Goal: Task Accomplishment & Management: Complete application form

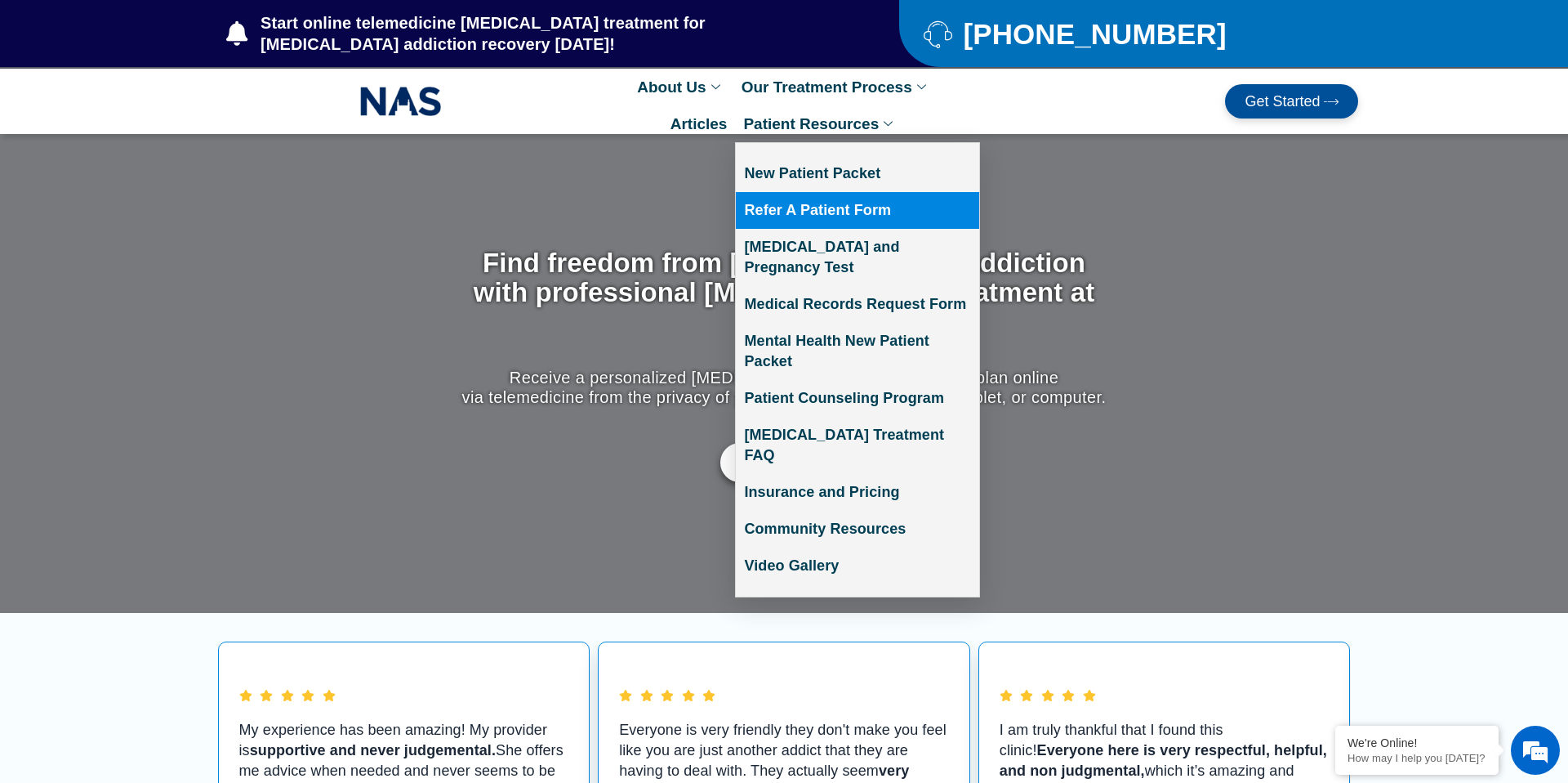
click at [848, 204] on link "Refer A Patient Form" at bounding box center [857, 210] width 243 height 37
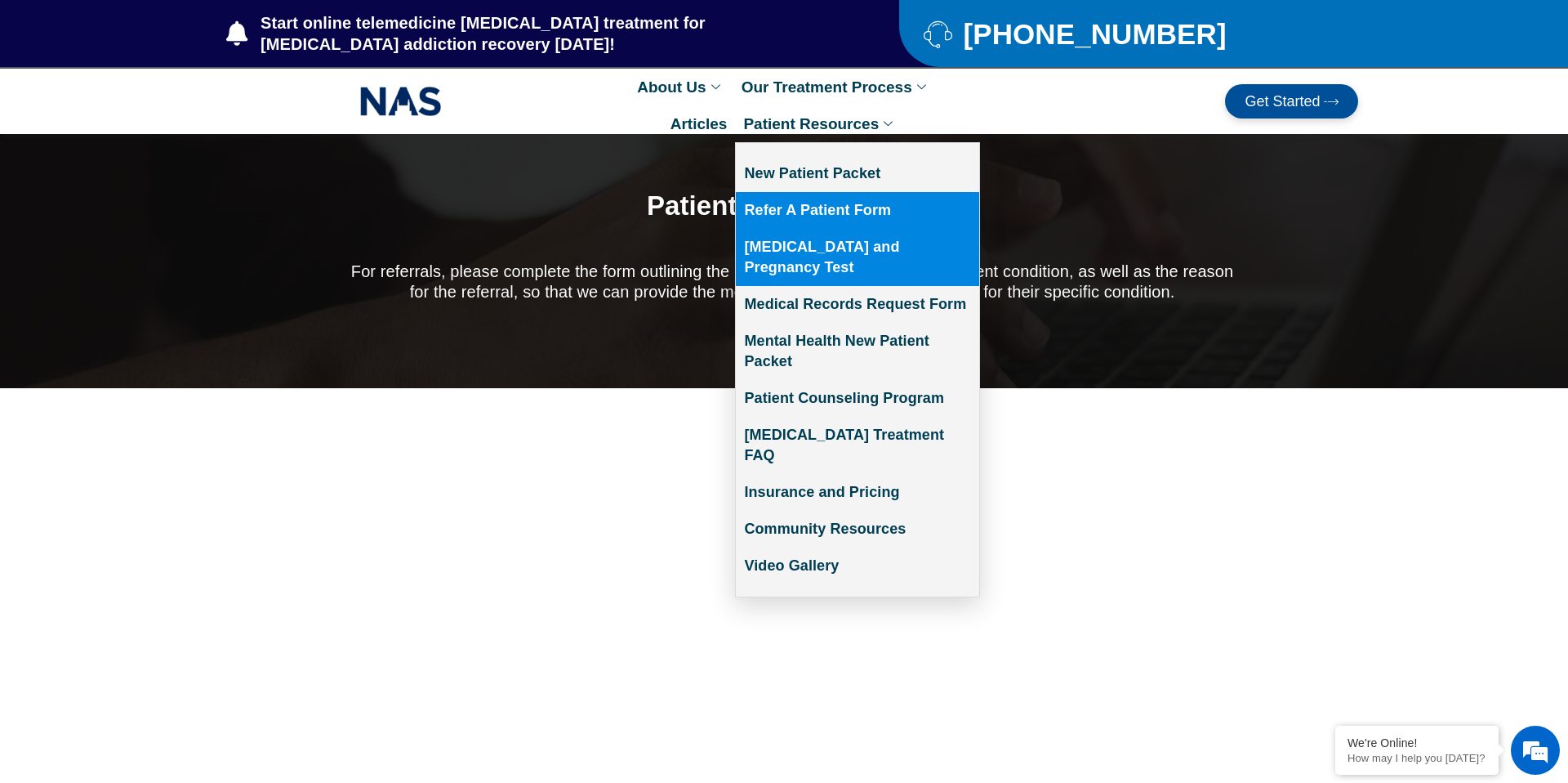
click at [877, 254] on link "[MEDICAL_DATA] and Pregnancy Test" at bounding box center [857, 257] width 243 height 57
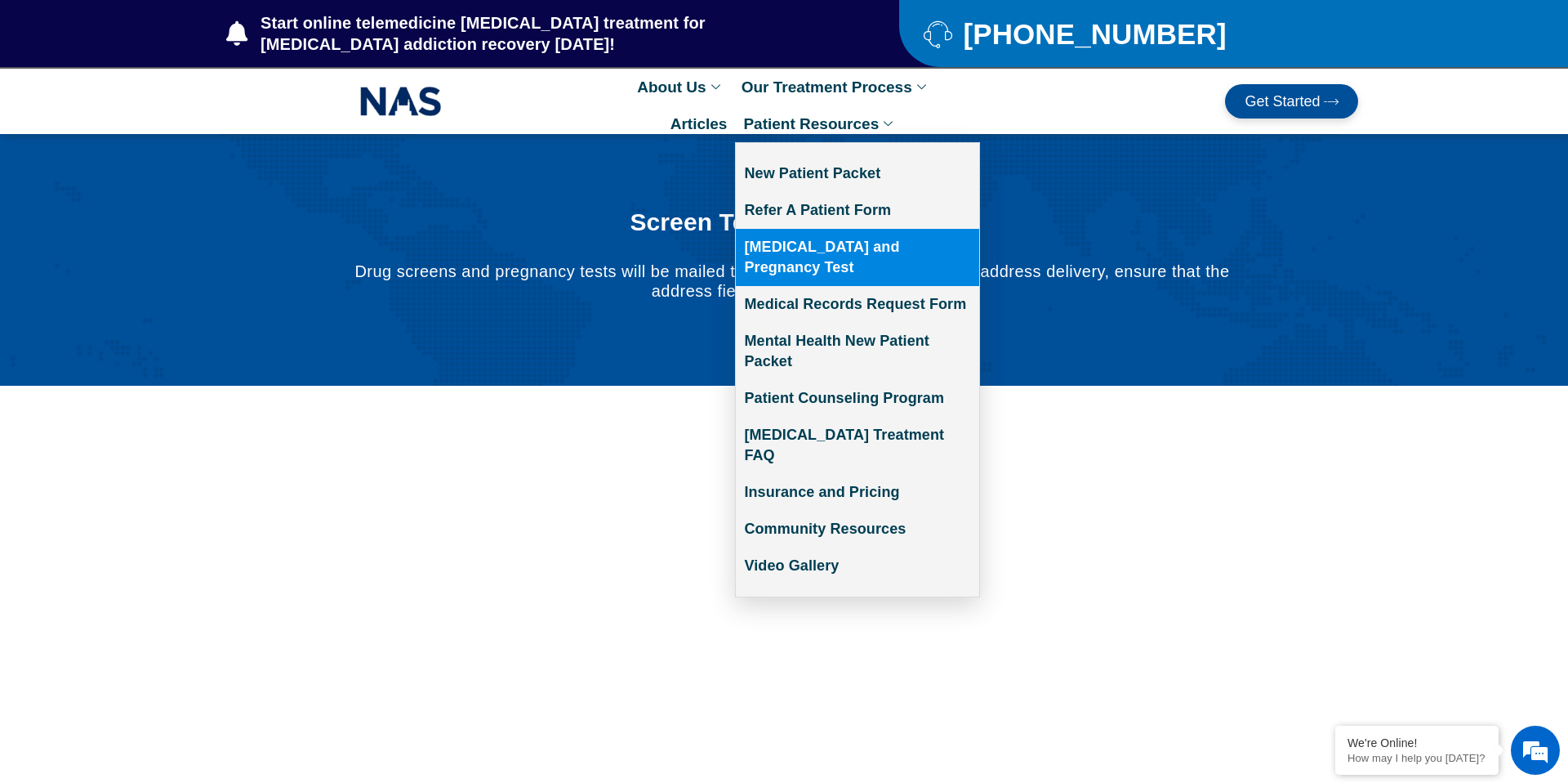
click at [864, 121] on link "Patient Resources" at bounding box center [820, 123] width 170 height 37
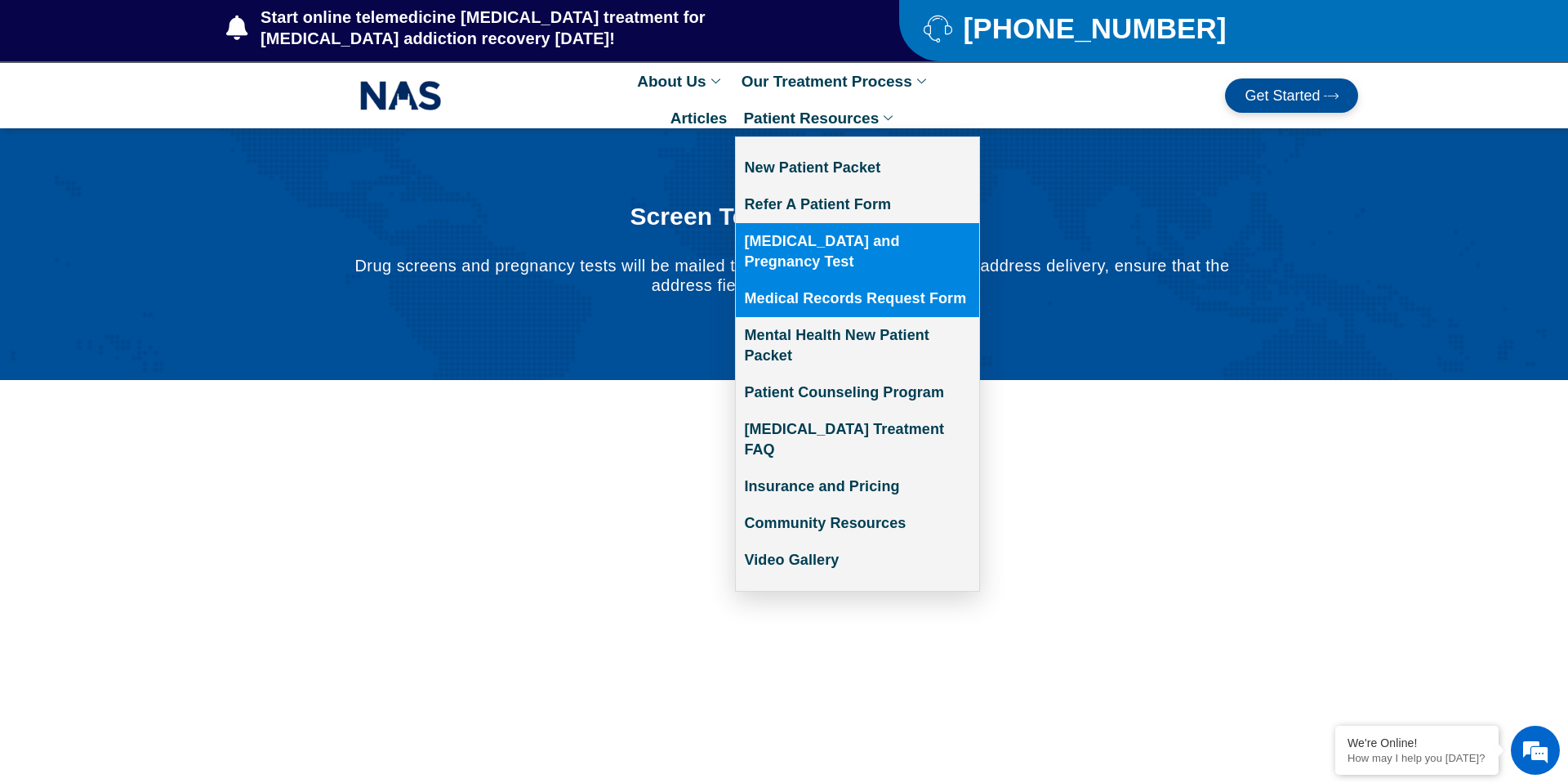
click at [880, 283] on link "Medical Records Request Form" at bounding box center [857, 299] width 243 height 37
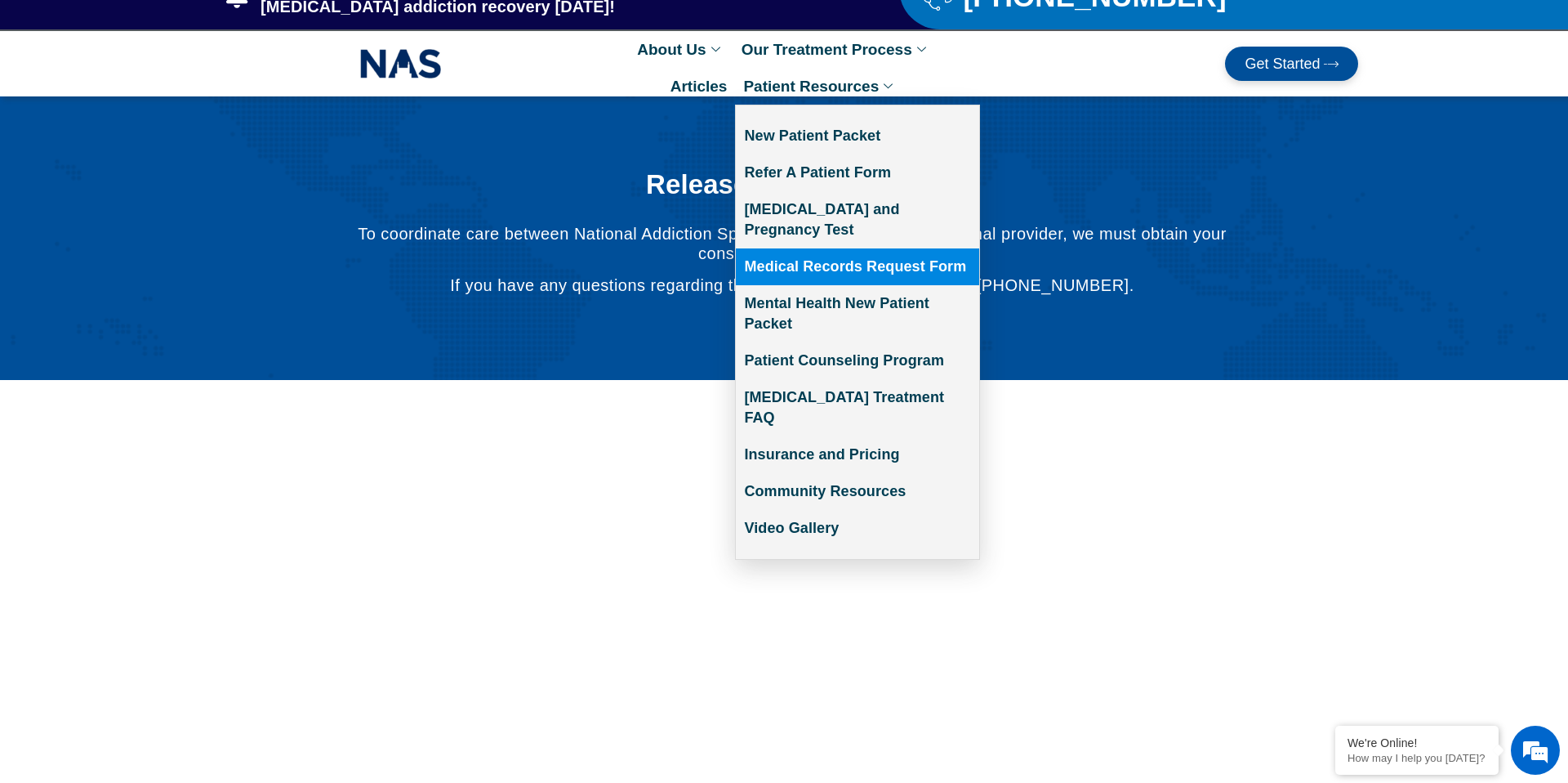
scroll to position [41, 0]
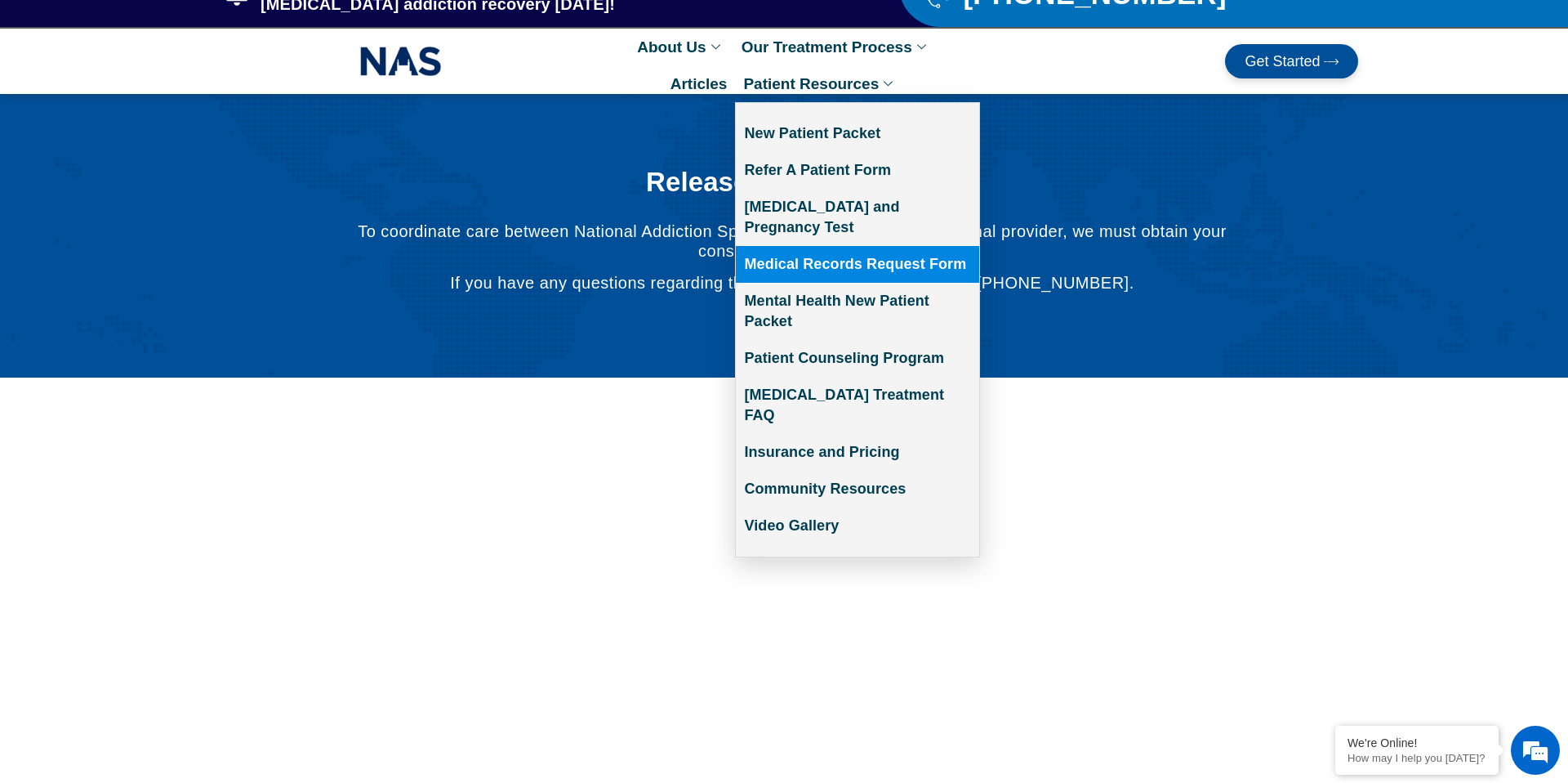
click at [859, 78] on link "Patient Resources" at bounding box center [820, 83] width 170 height 37
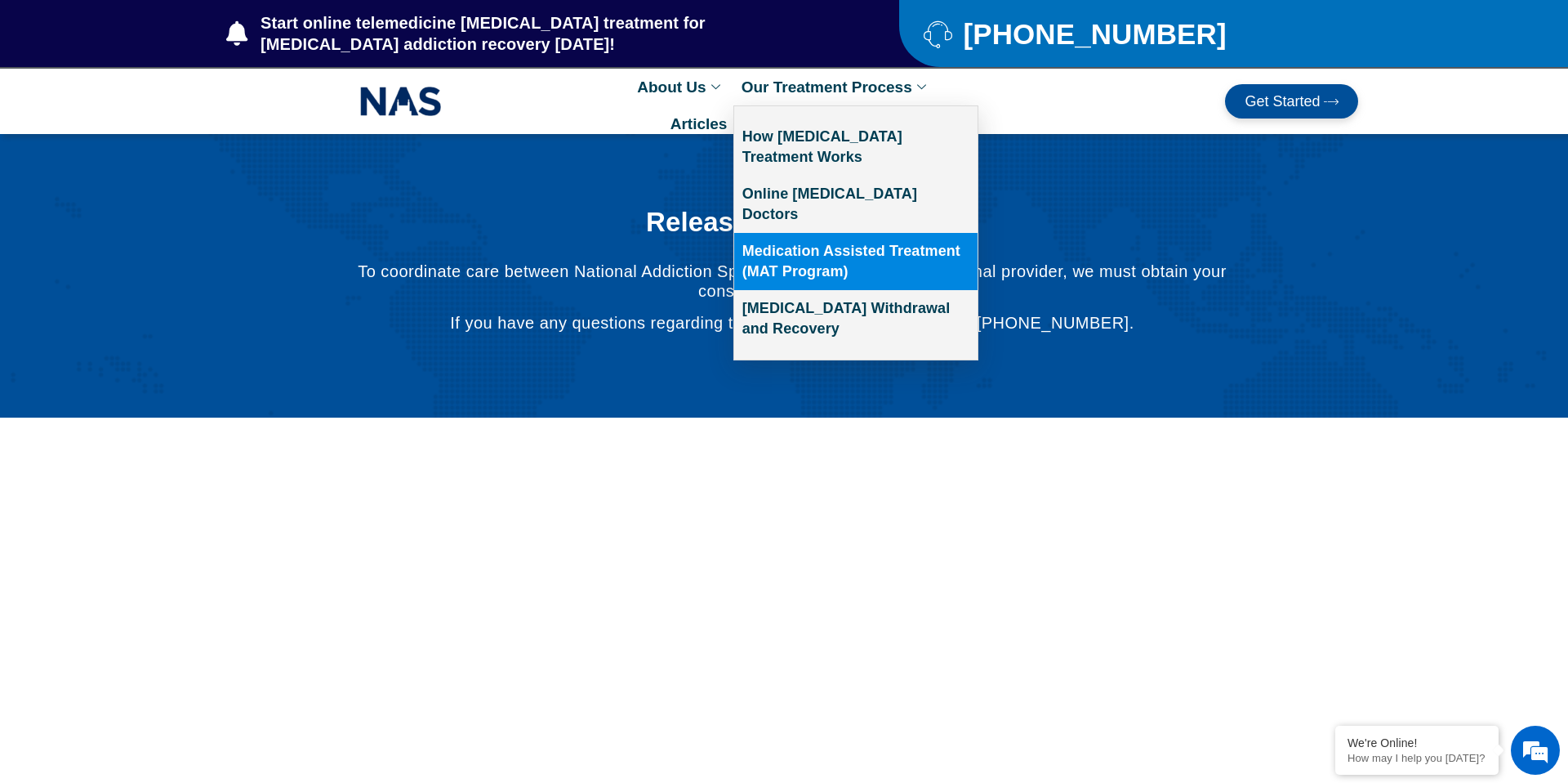
click at [837, 240] on link "Medication Assisted Treatment (MAT Program)" at bounding box center [856, 261] width 243 height 57
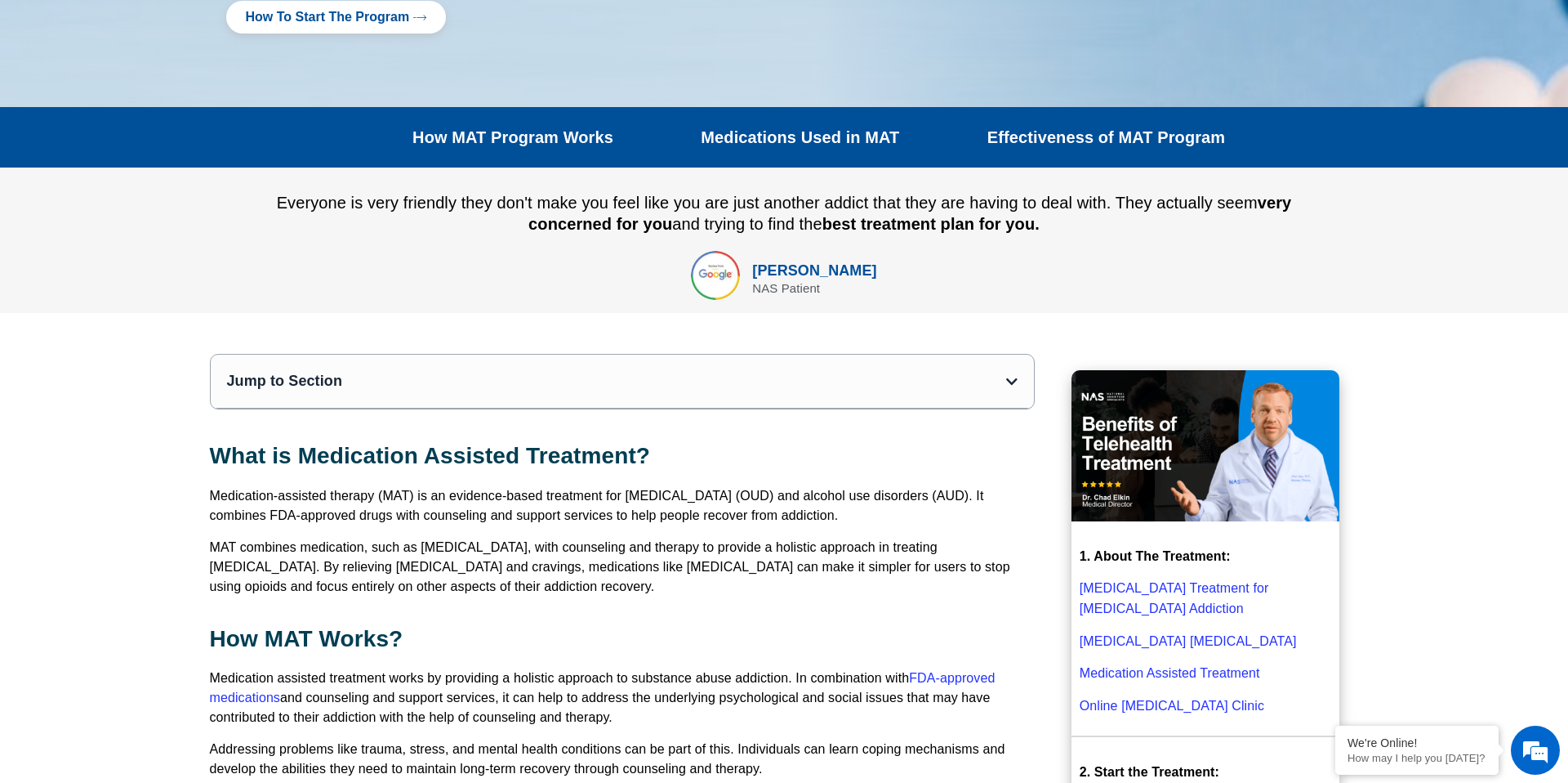
scroll to position [181, 0]
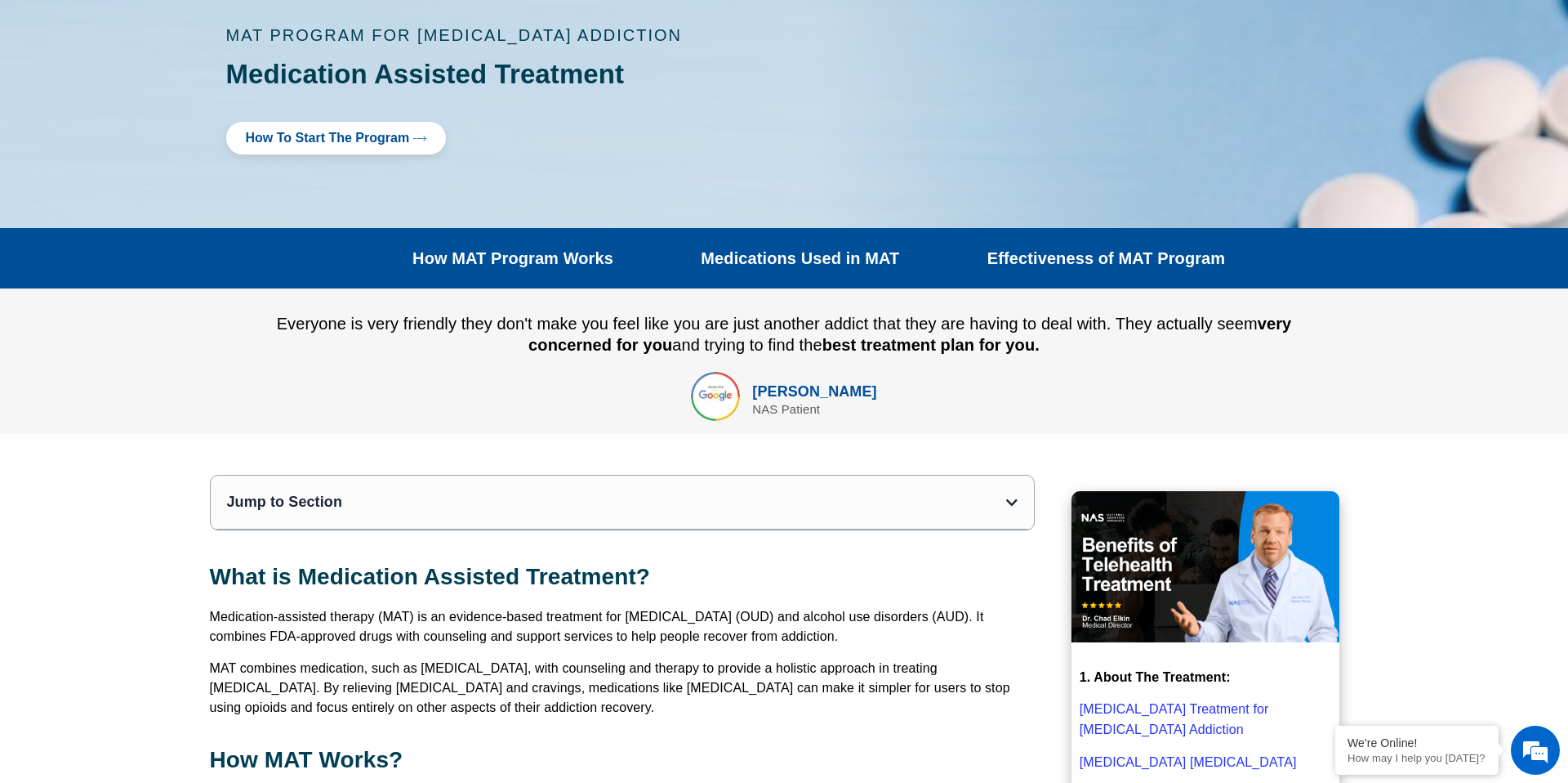
click at [379, 136] on span "How to Start the program" at bounding box center [328, 139] width 164 height 13
